Goal: Transaction & Acquisition: Download file/media

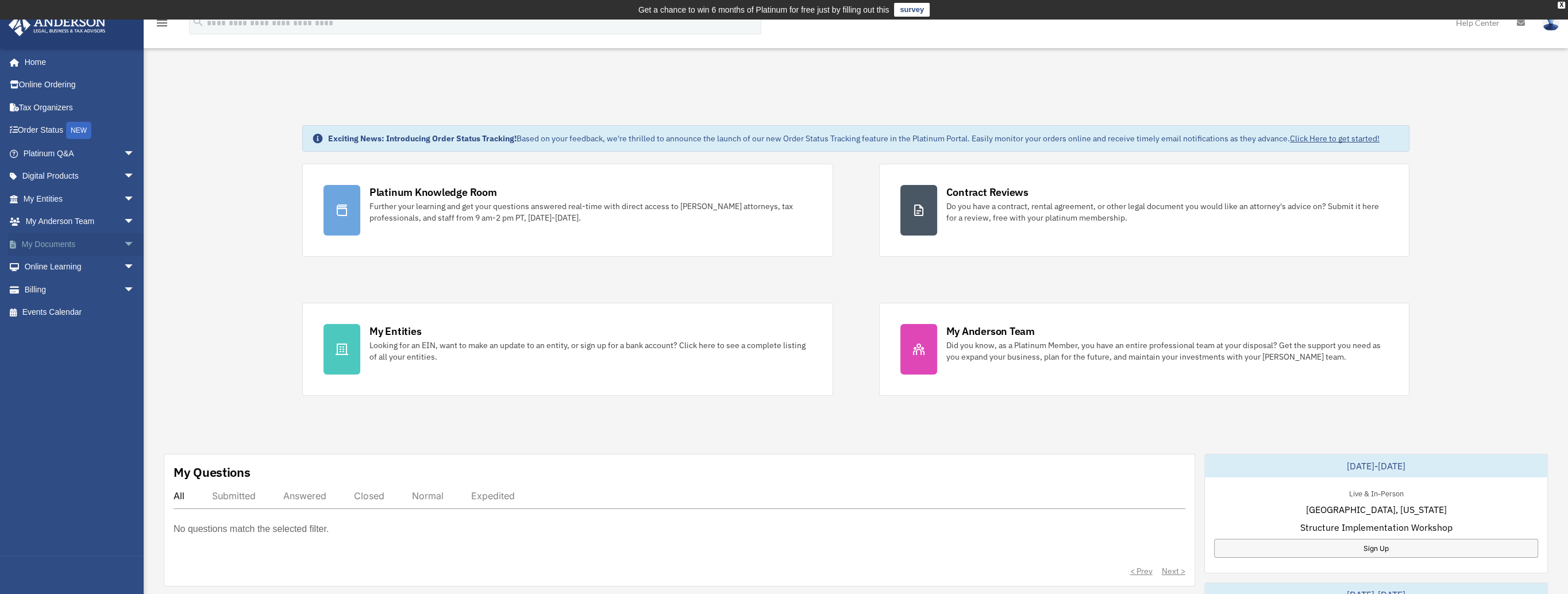
click at [123, 242] on span "arrow_drop_down" at bounding box center [135, 244] width 23 height 24
click at [45, 267] on link "Box" at bounding box center [84, 267] width 136 height 23
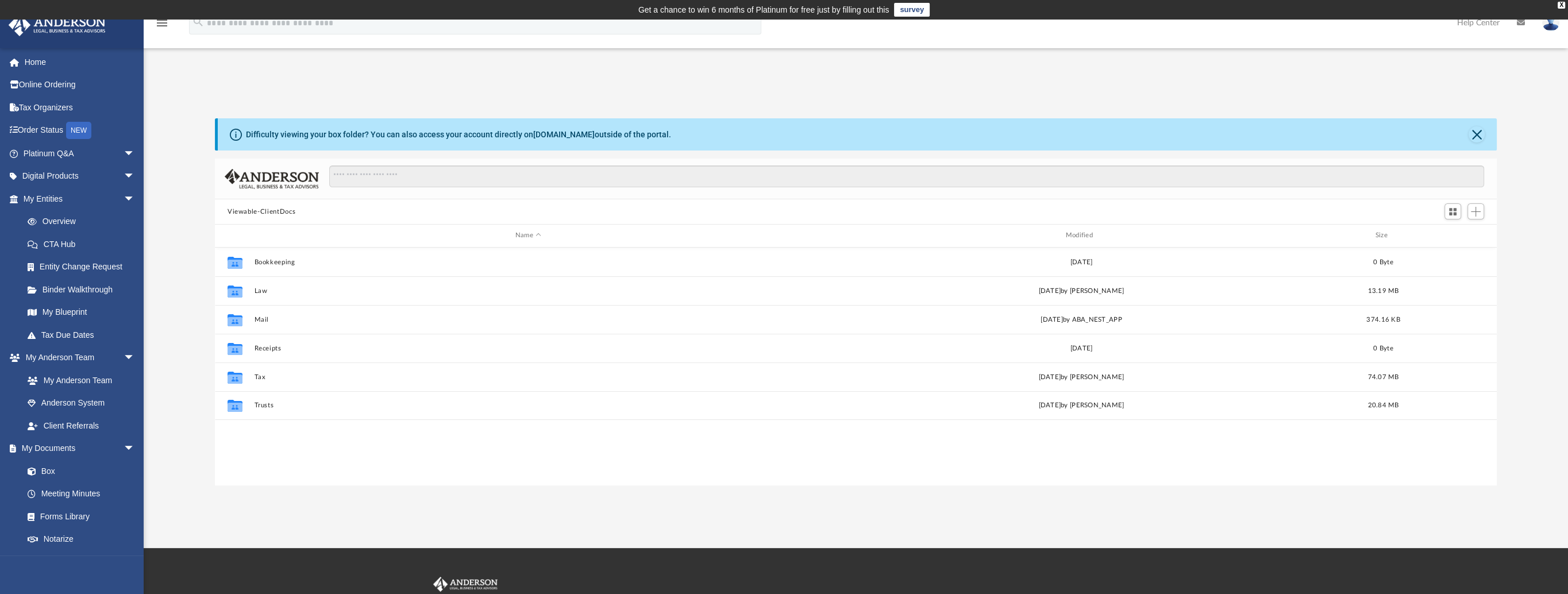
scroll to position [252, 1273]
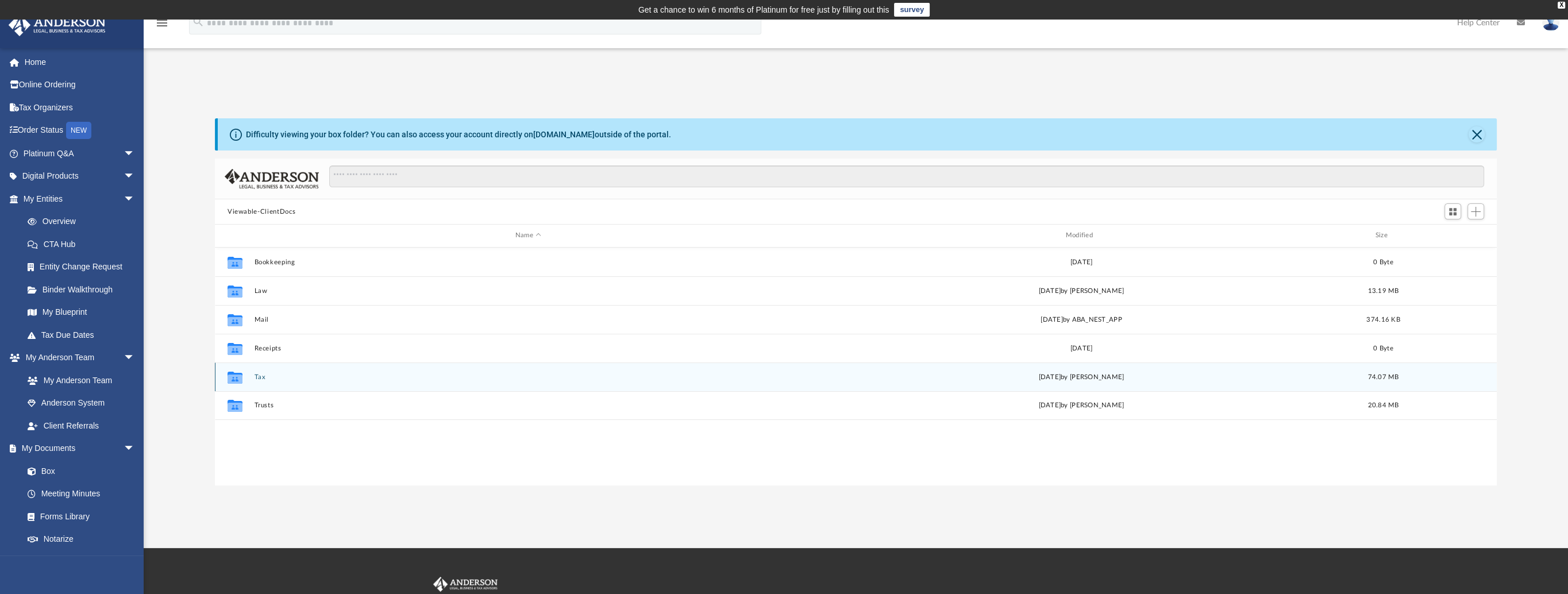
click at [257, 380] on div "Collaborated Folder Tax [DATE] by [PERSON_NAME] 74.07 MB" at bounding box center [856, 376] width 1282 height 29
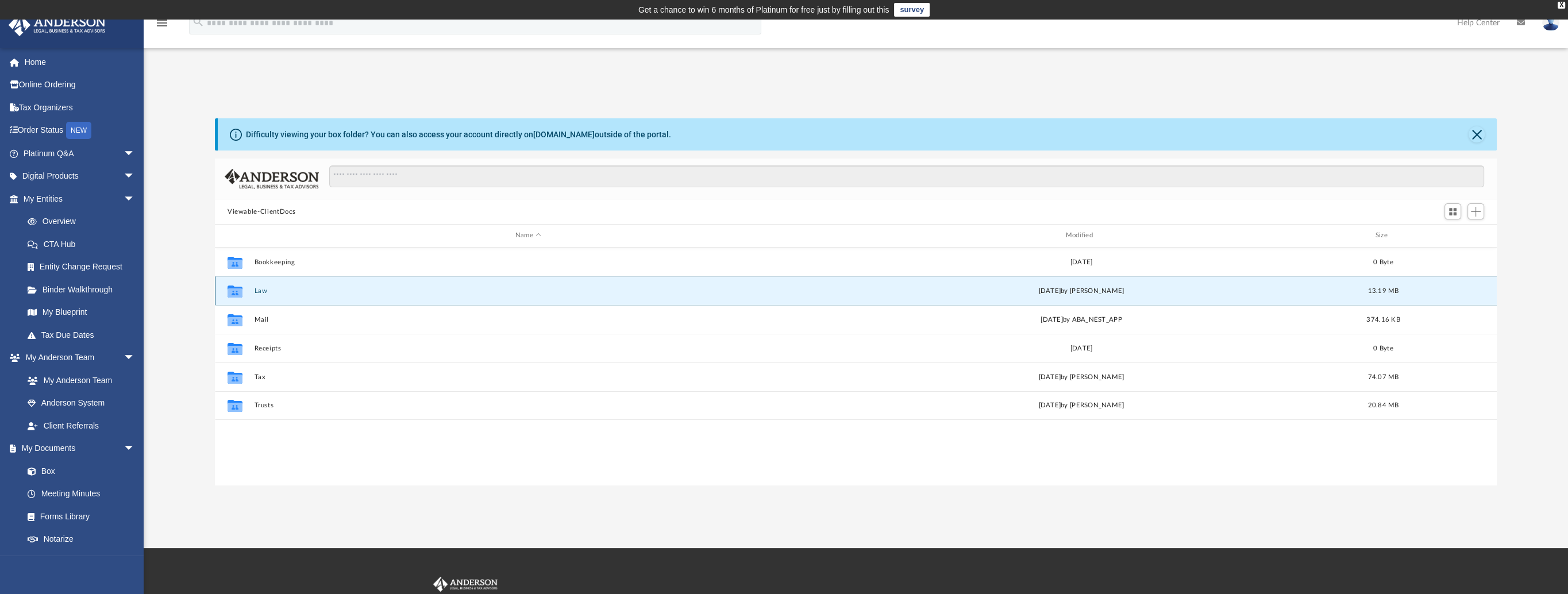
click at [259, 288] on button "Law" at bounding box center [528, 291] width 548 height 7
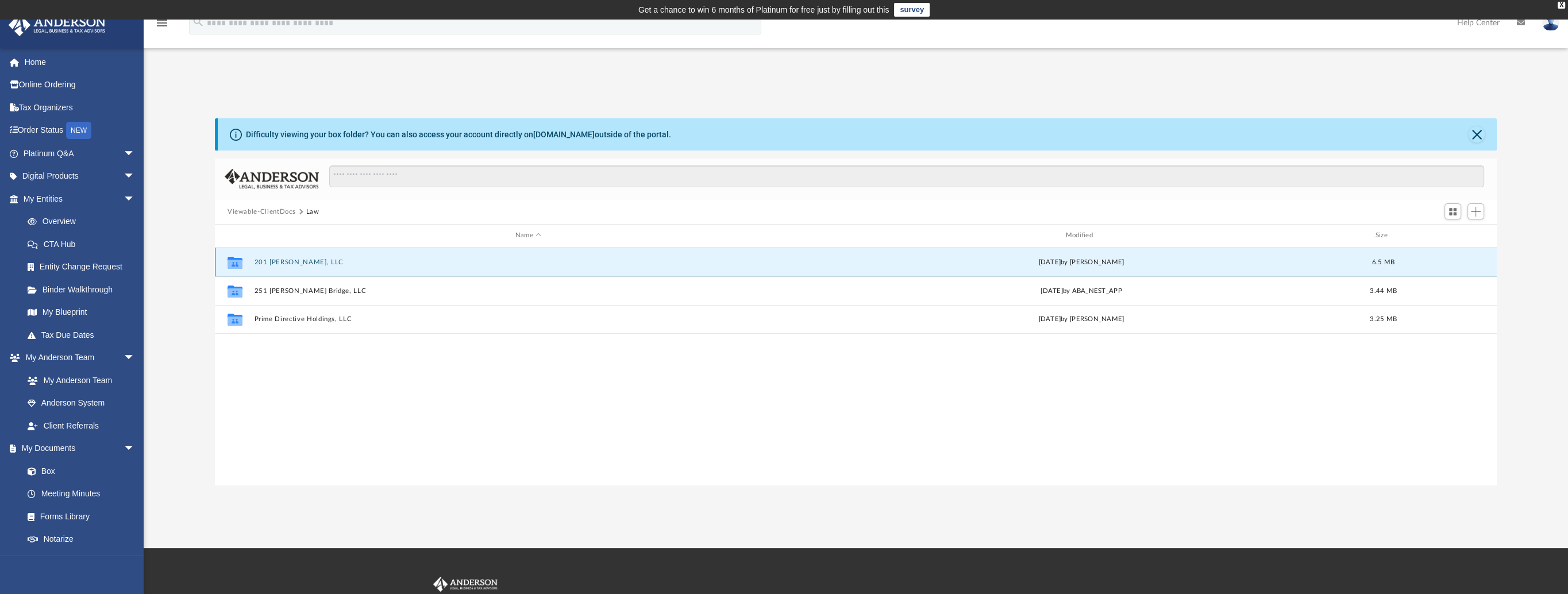
click at [285, 259] on button "201 [PERSON_NAME], LLC" at bounding box center [528, 262] width 548 height 7
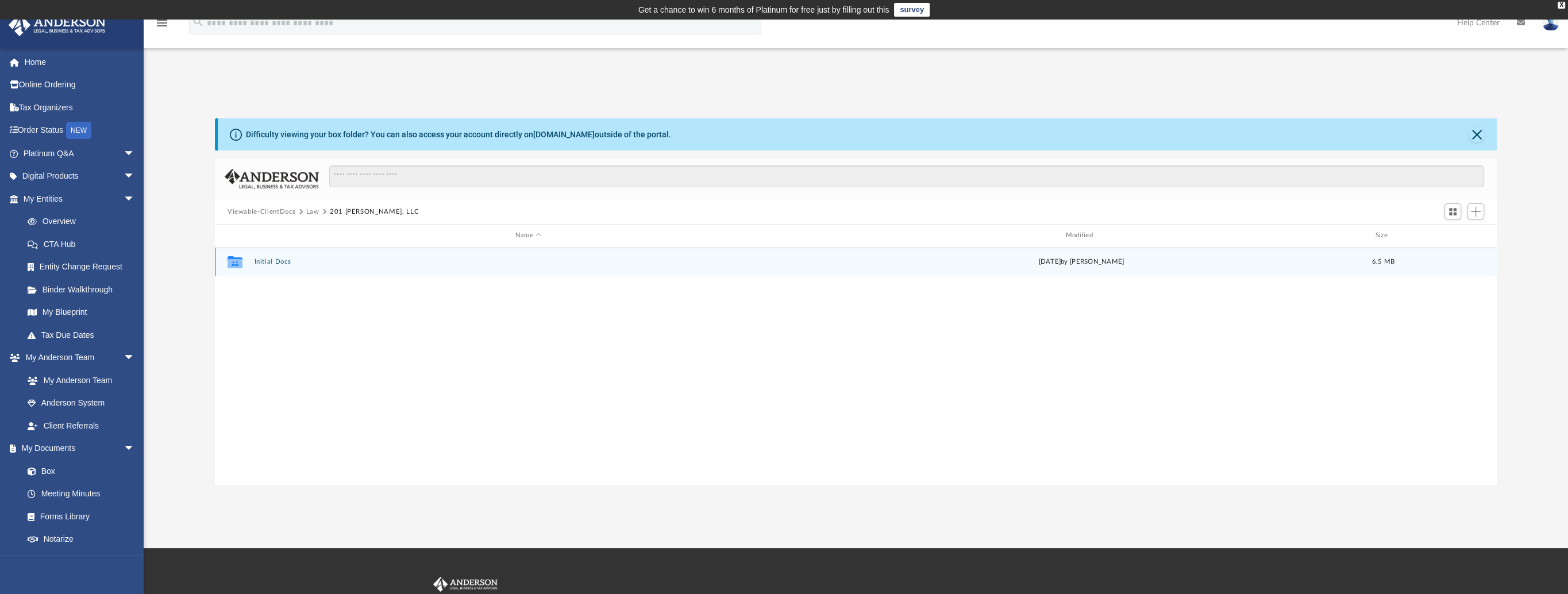
click at [273, 261] on button "Initial Docs" at bounding box center [528, 261] width 548 height 7
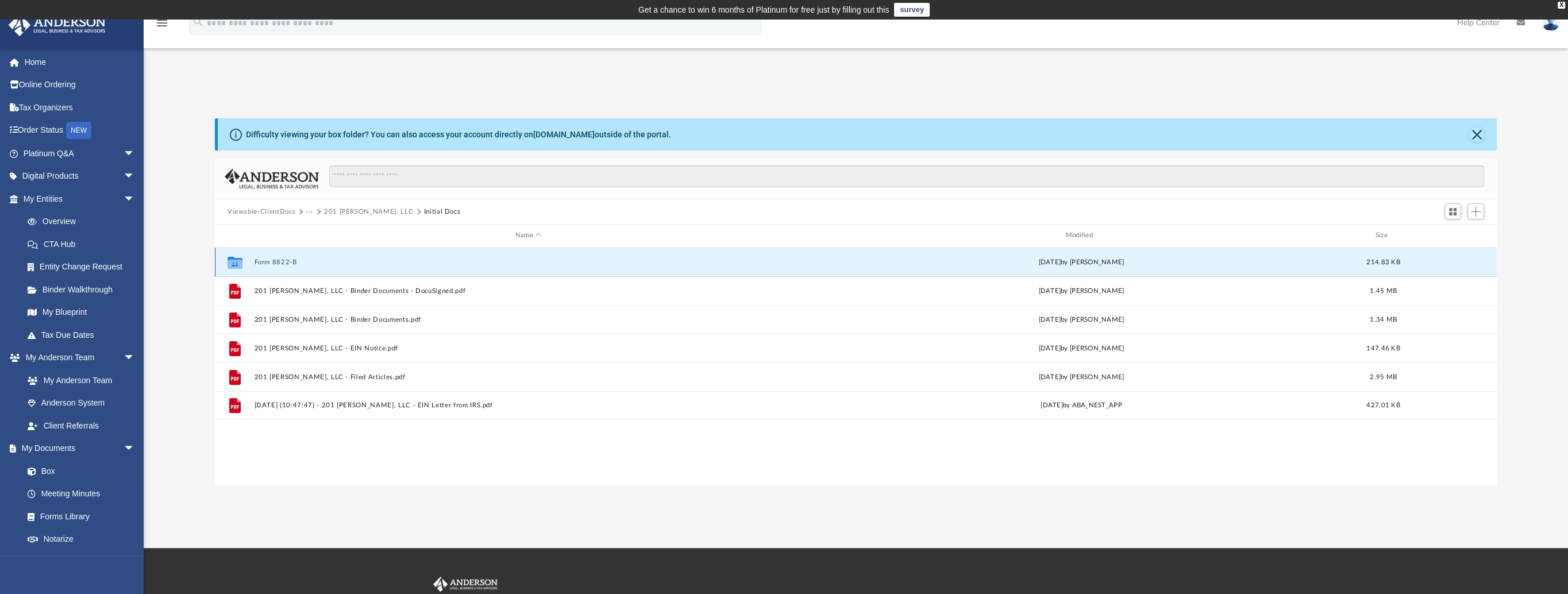
click at [273, 261] on button "Form 8822-B" at bounding box center [528, 262] width 548 height 7
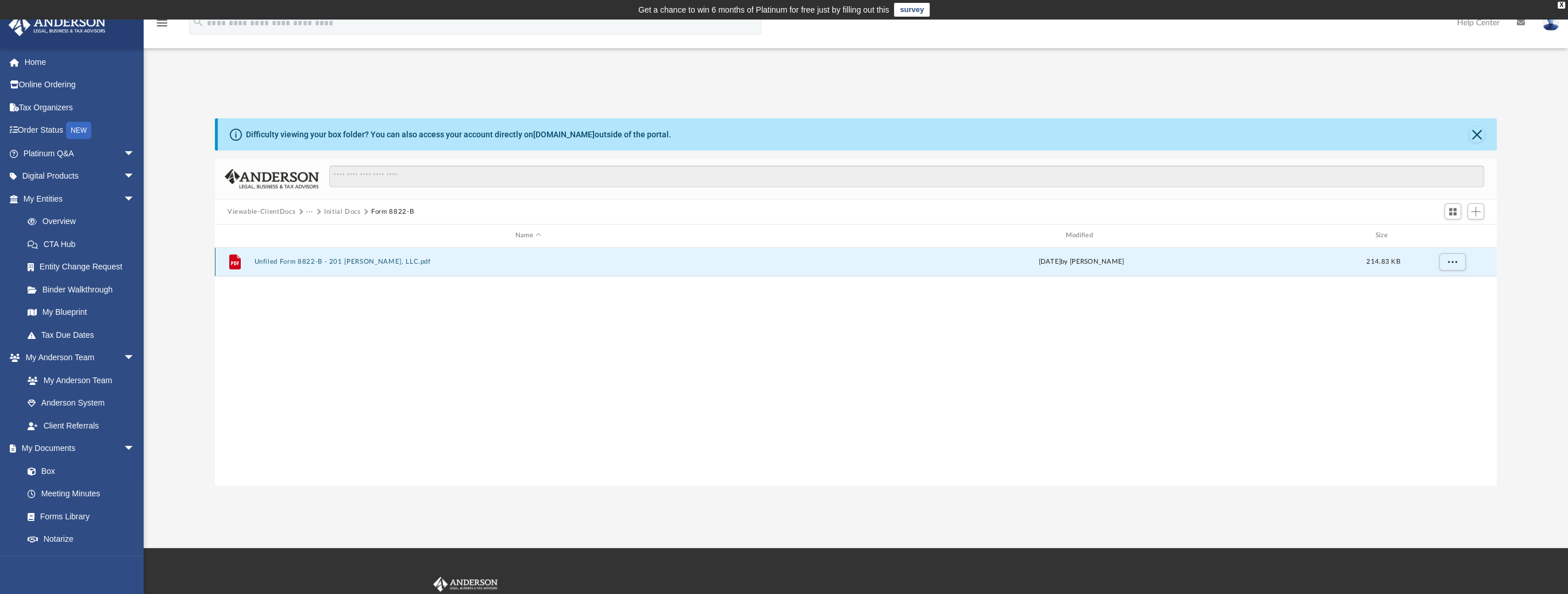
click at [273, 261] on button "Unfiled Form 8822-B - 201 [PERSON_NAME], LLC.pdf" at bounding box center [528, 261] width 548 height 7
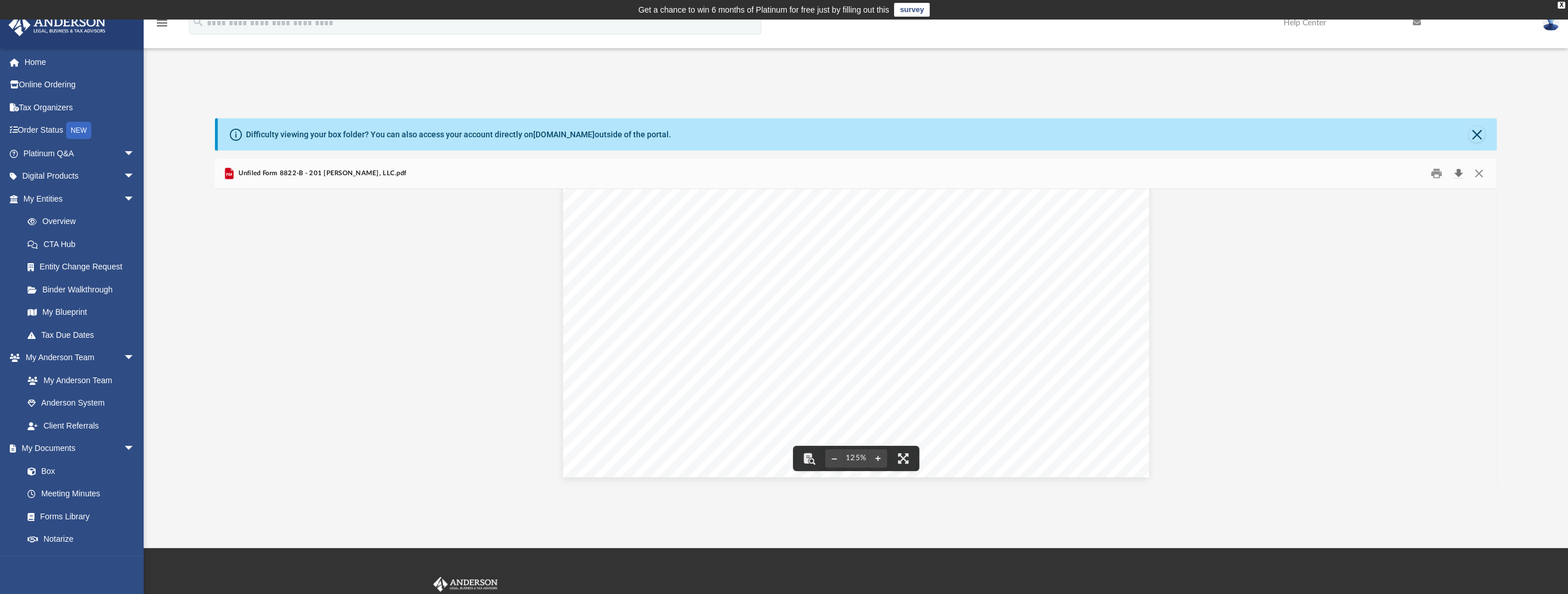
click at [1458, 175] on button "Download" at bounding box center [1458, 174] width 20 height 18
